Goal: Transaction & Acquisition: Purchase product/service

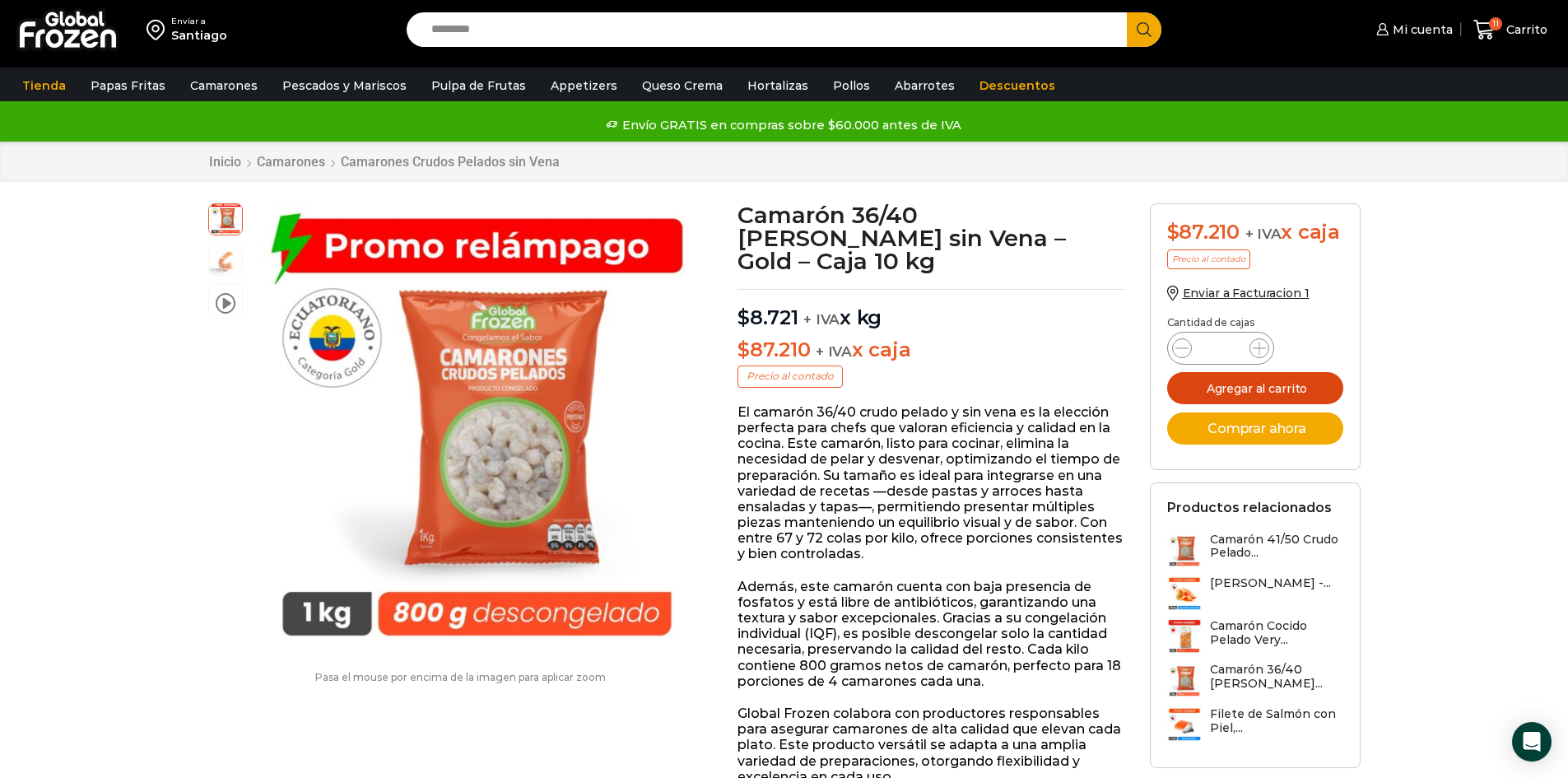
click at [1287, 382] on button "Agregar al carrito" at bounding box center [1254, 388] width 176 height 32
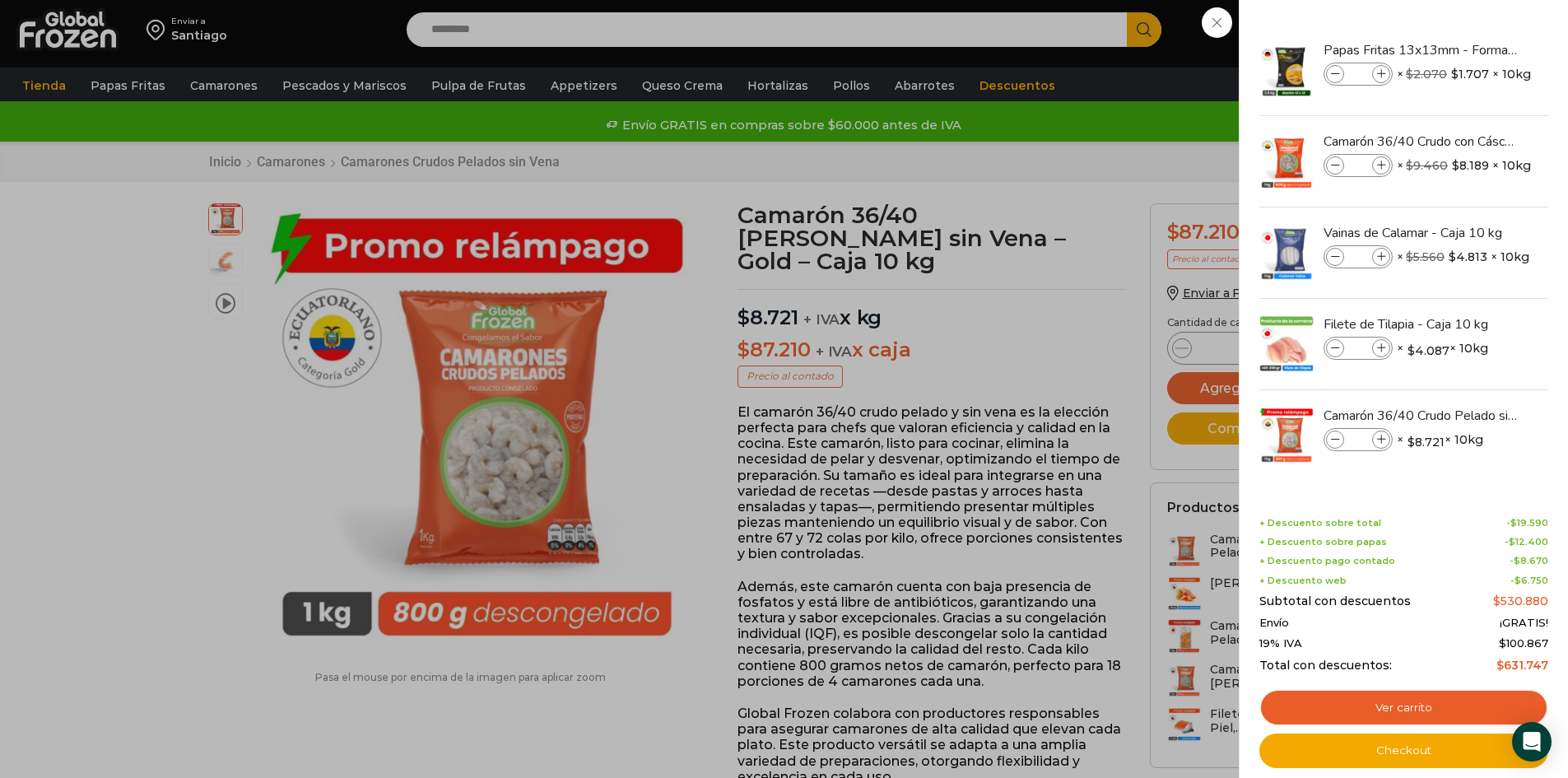
click at [1470, 50] on div "12 Carrito 12 12 Shopping Cart *" at bounding box center [1510, 30] width 82 height 39
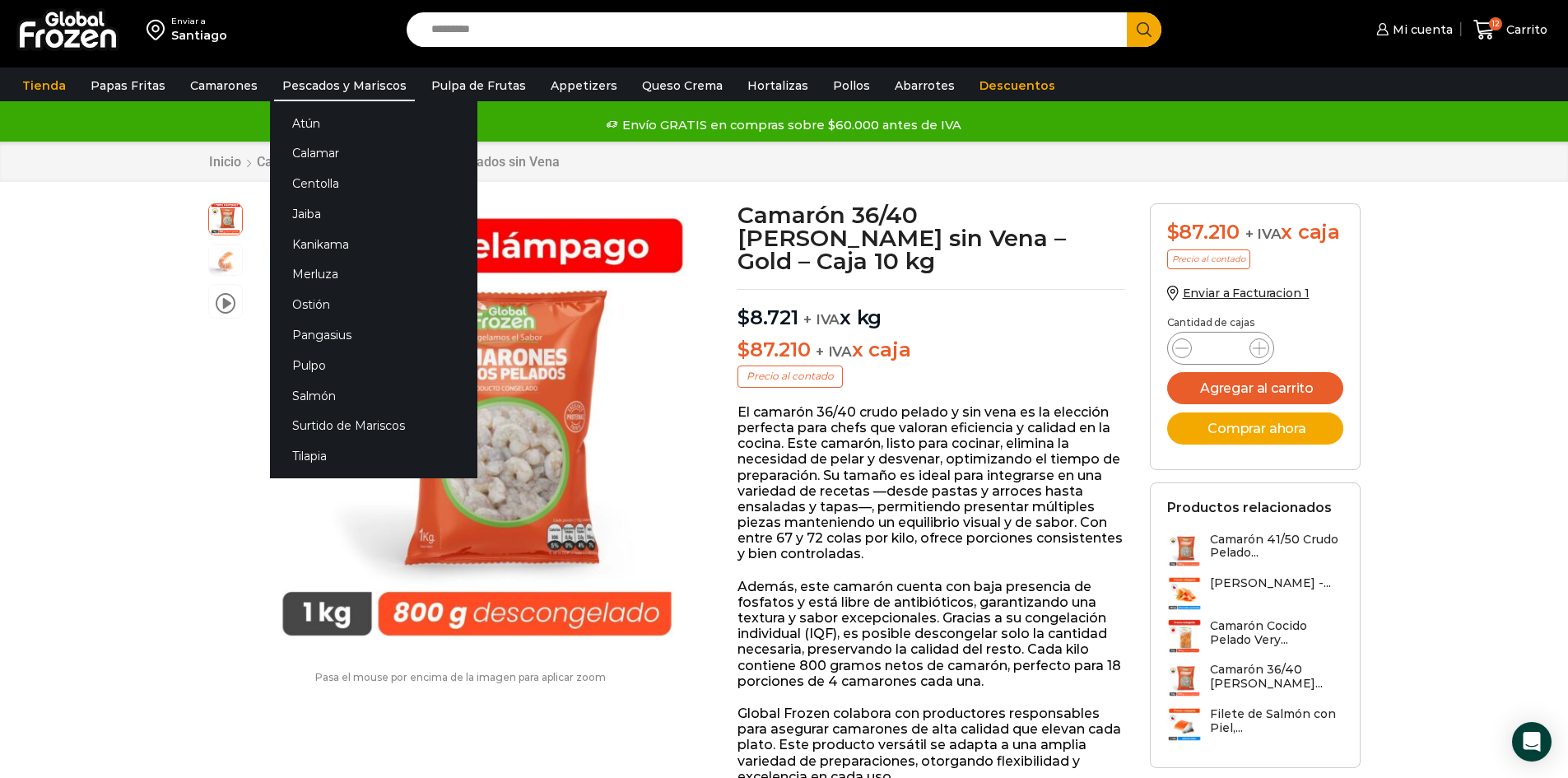
click at [317, 84] on link "Pescados y Mariscos" at bounding box center [344, 86] width 141 height 31
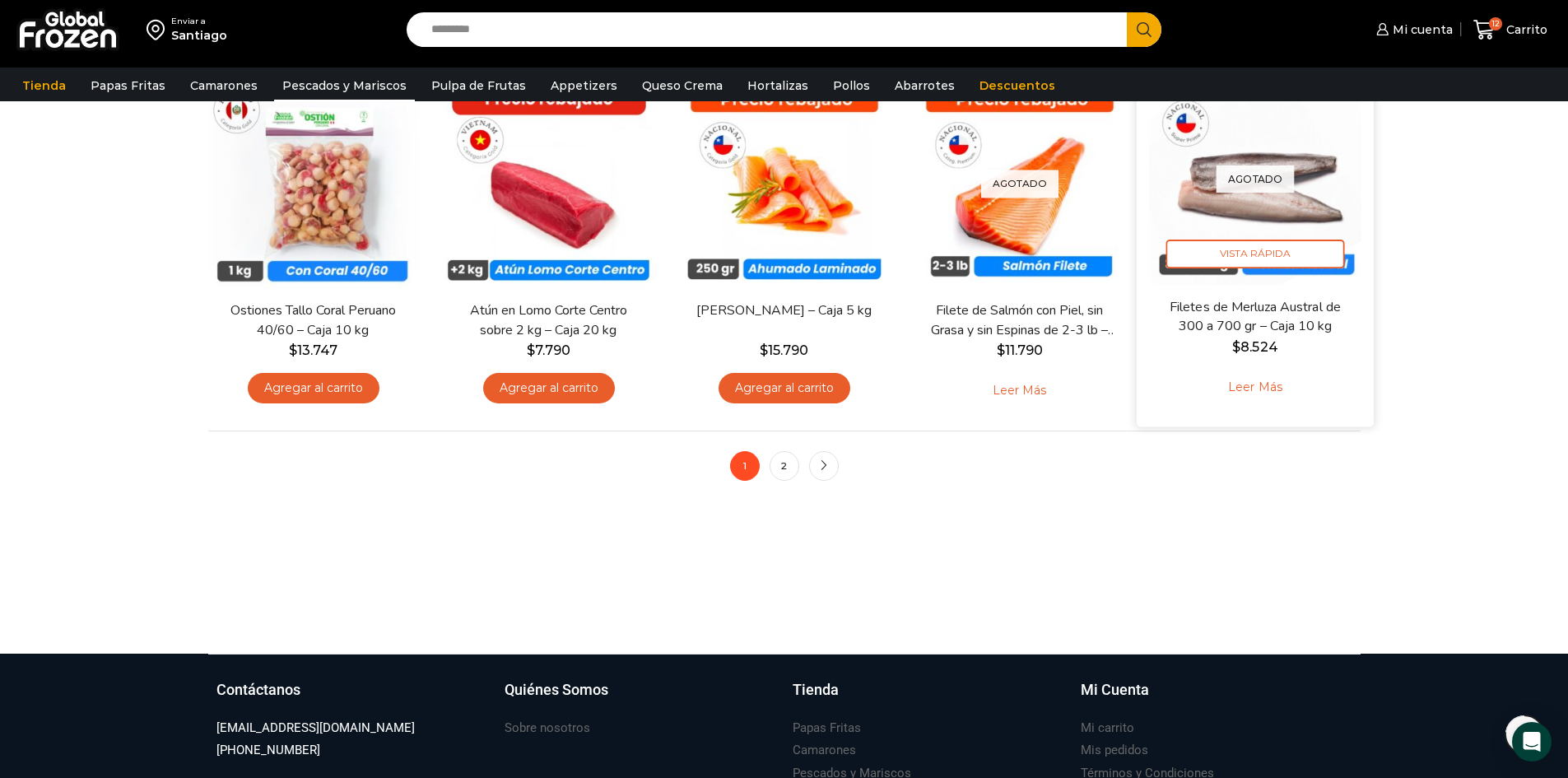
scroll to position [1318, 0]
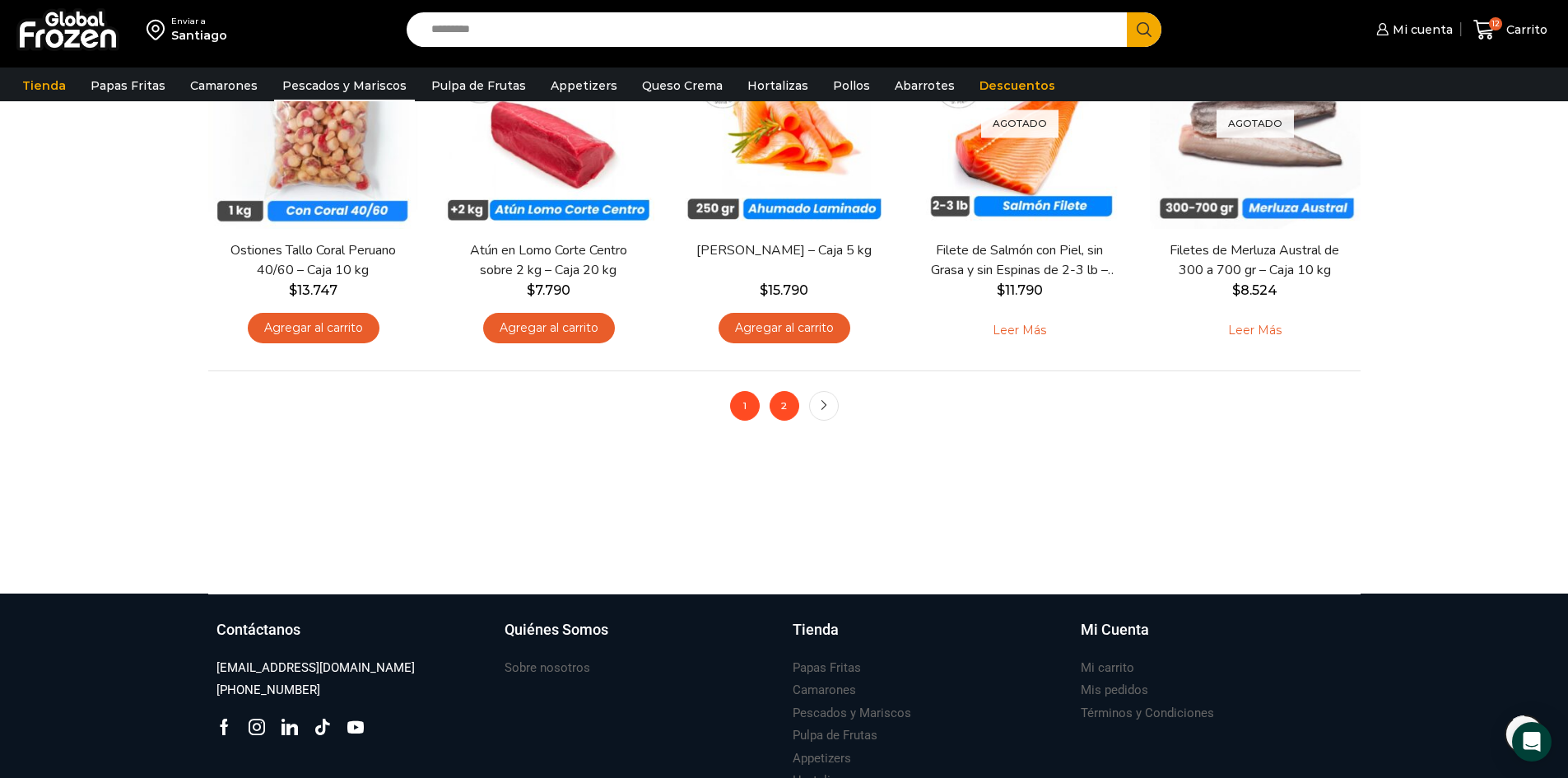
click at [777, 411] on link "2" at bounding box center [784, 406] width 29 height 29
